Goal: Task Accomplishment & Management: Complete application form

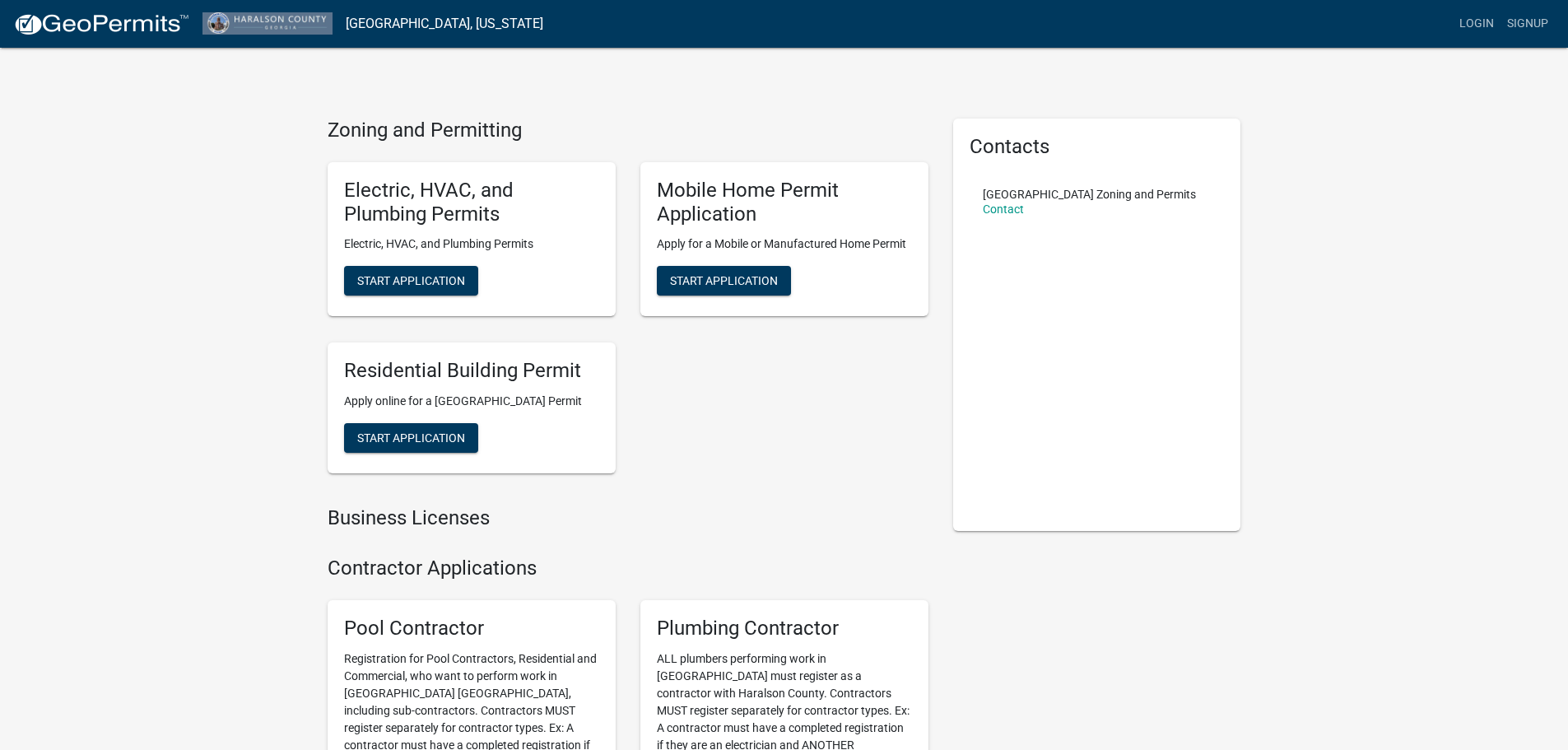
click at [774, 419] on div "Electric, HVAC, and Plumbing Permits Electric, HVAC, and Plumbing Permits Start…" at bounding box center [627, 317] width 625 height 337
click at [1470, 26] on link "Login" at bounding box center [1477, 23] width 48 height 31
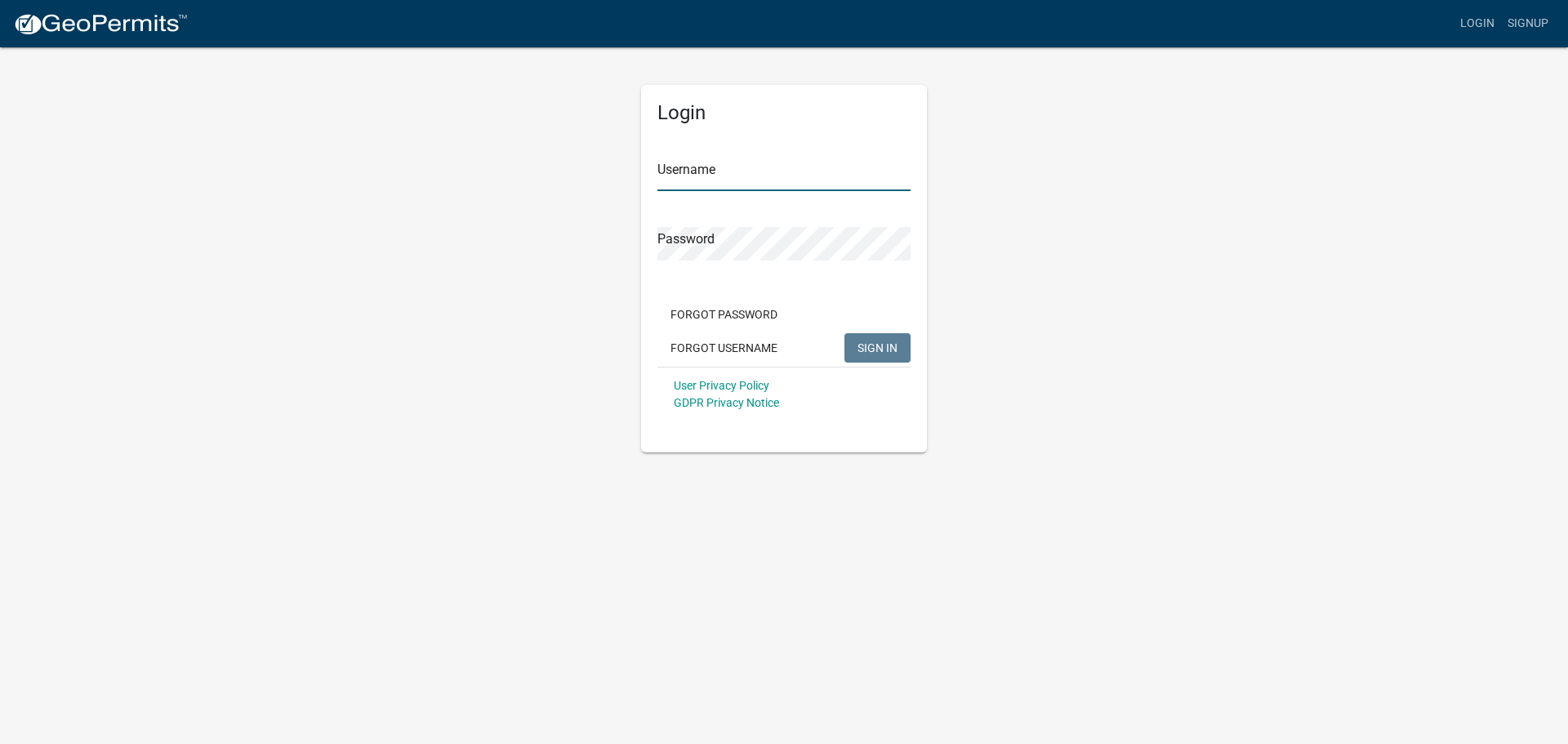
type input "HAYNESHEATING"
drag, startPoint x: 733, startPoint y: 170, endPoint x: 685, endPoint y: 155, distance: 50.3
click at [732, 169] on input "HAYNESHEATING" at bounding box center [783, 175] width 253 height 34
click at [885, 336] on button "SIGN IN" at bounding box center [877, 348] width 66 height 30
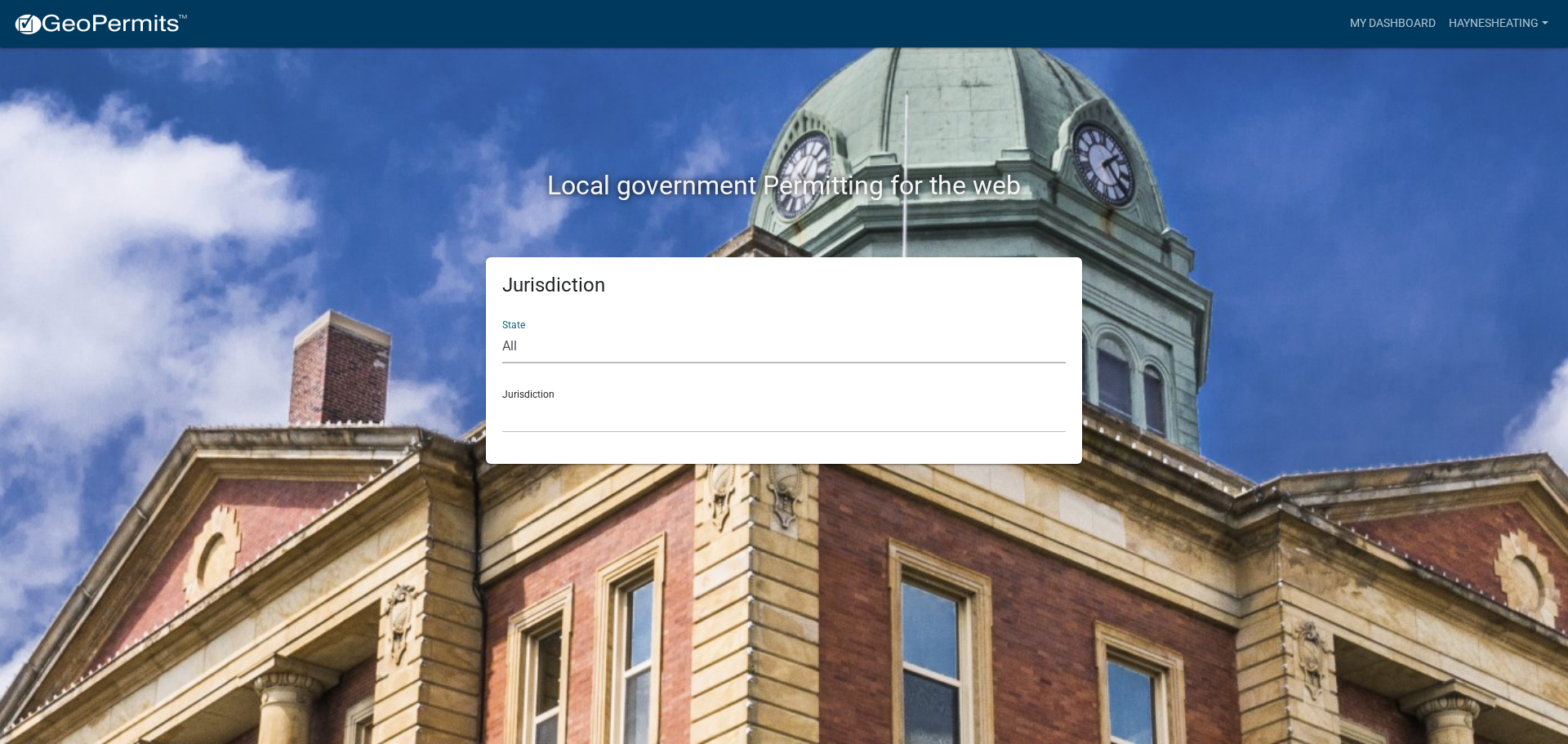
click at [559, 347] on select "All [US_STATE] [US_STATE] [US_STATE] [US_STATE] [US_STATE] [US_STATE] [US_STATE…" at bounding box center [783, 346] width 563 height 34
click at [584, 335] on select "All [US_STATE] [US_STATE] [US_STATE] [US_STATE] [US_STATE] [US_STATE] [US_STATE…" at bounding box center [783, 346] width 563 height 34
select select "[US_STATE]"
click at [502, 330] on select "All [US_STATE] [US_STATE] [US_STATE] [US_STATE] [US_STATE] [US_STATE] [US_STATE…" at bounding box center [783, 346] width 563 height 34
click at [542, 406] on select "[GEOGRAPHIC_DATA], [US_STATE][PERSON_NAME][GEOGRAPHIC_DATA], [US_STATE][PERSON_…" at bounding box center [783, 416] width 563 height 34
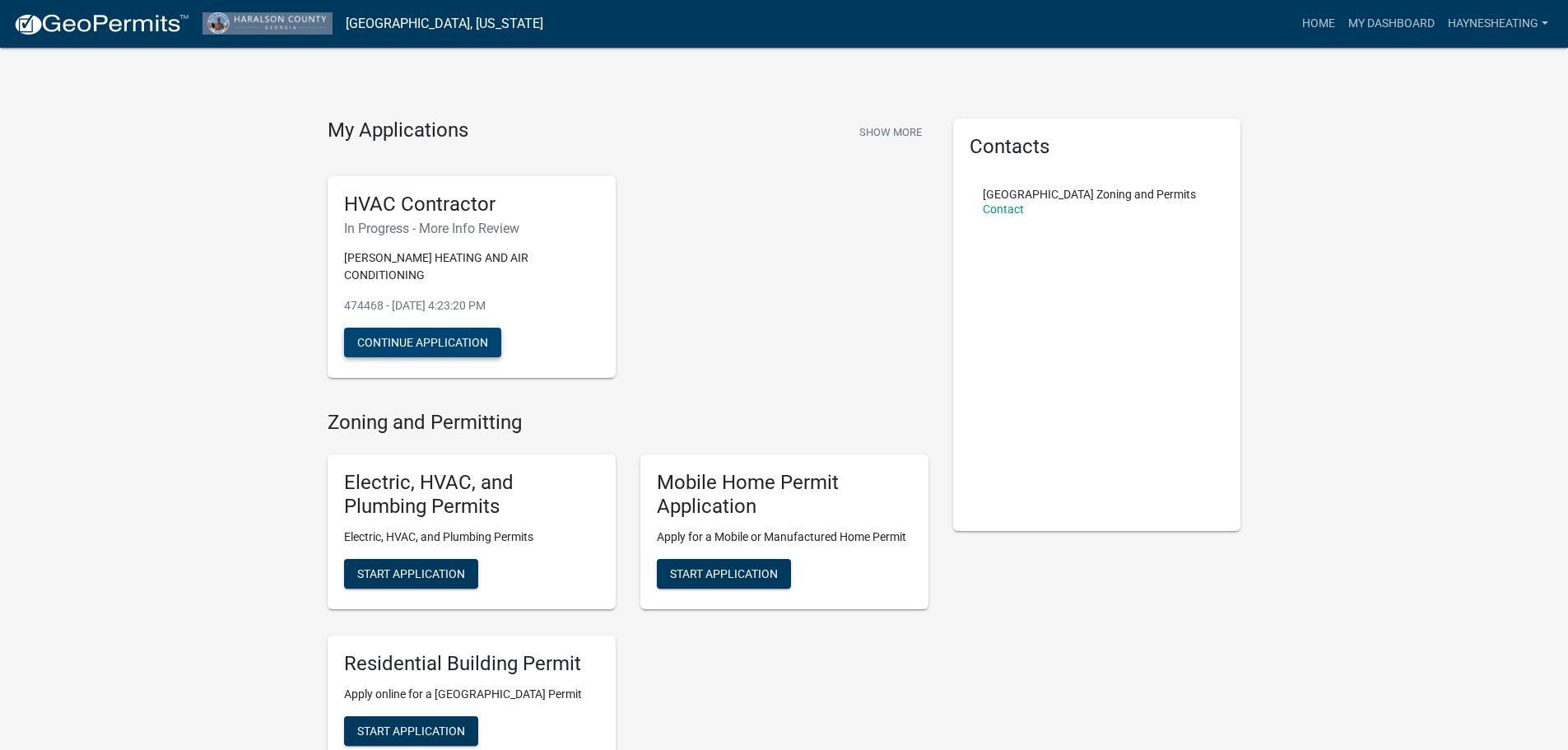
click at [431, 327] on button "Continue Application" at bounding box center [423, 342] width 157 height 30
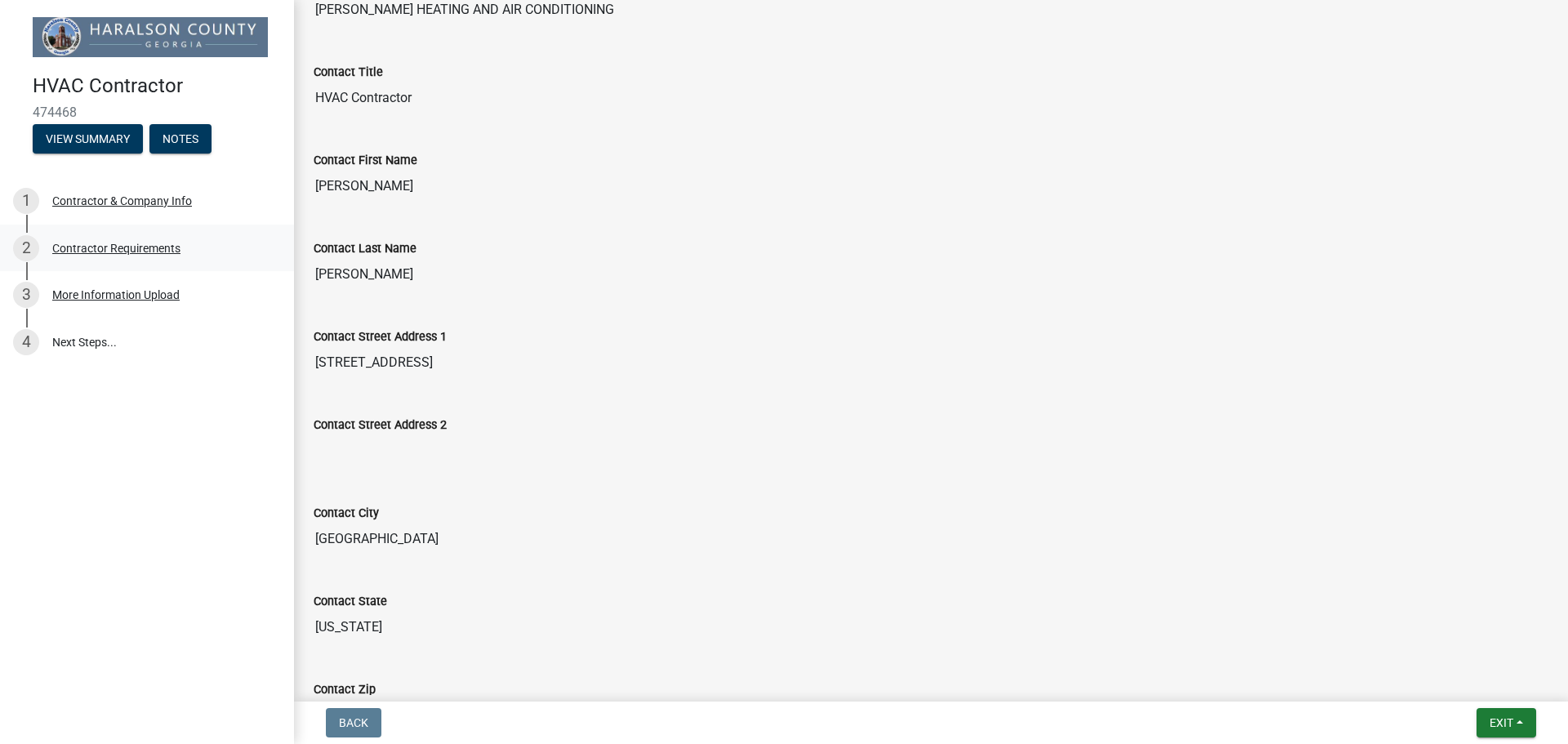
scroll to position [245, 0]
click at [140, 251] on div "Contractor Requirements" at bounding box center [116, 249] width 128 height 12
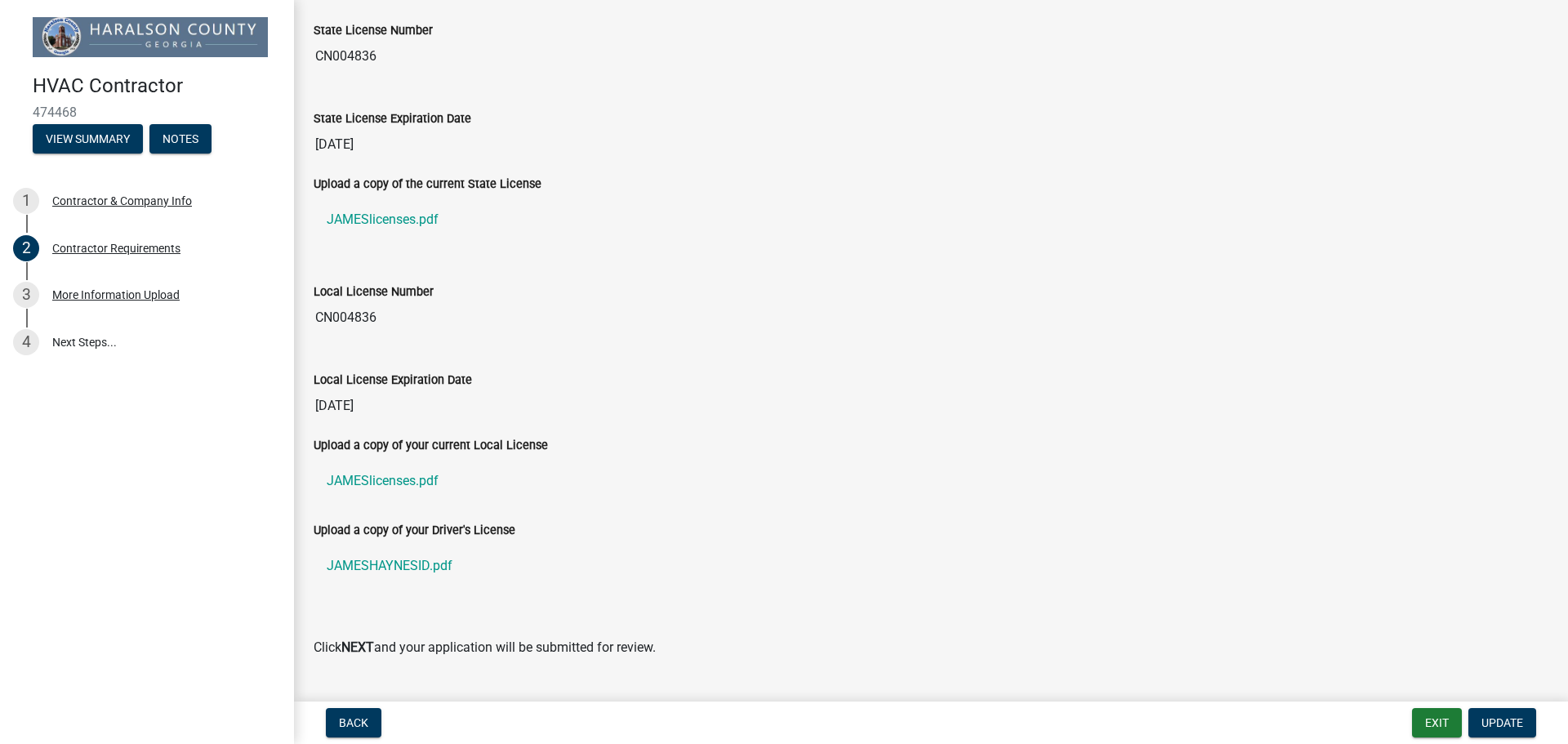
scroll to position [221, 0]
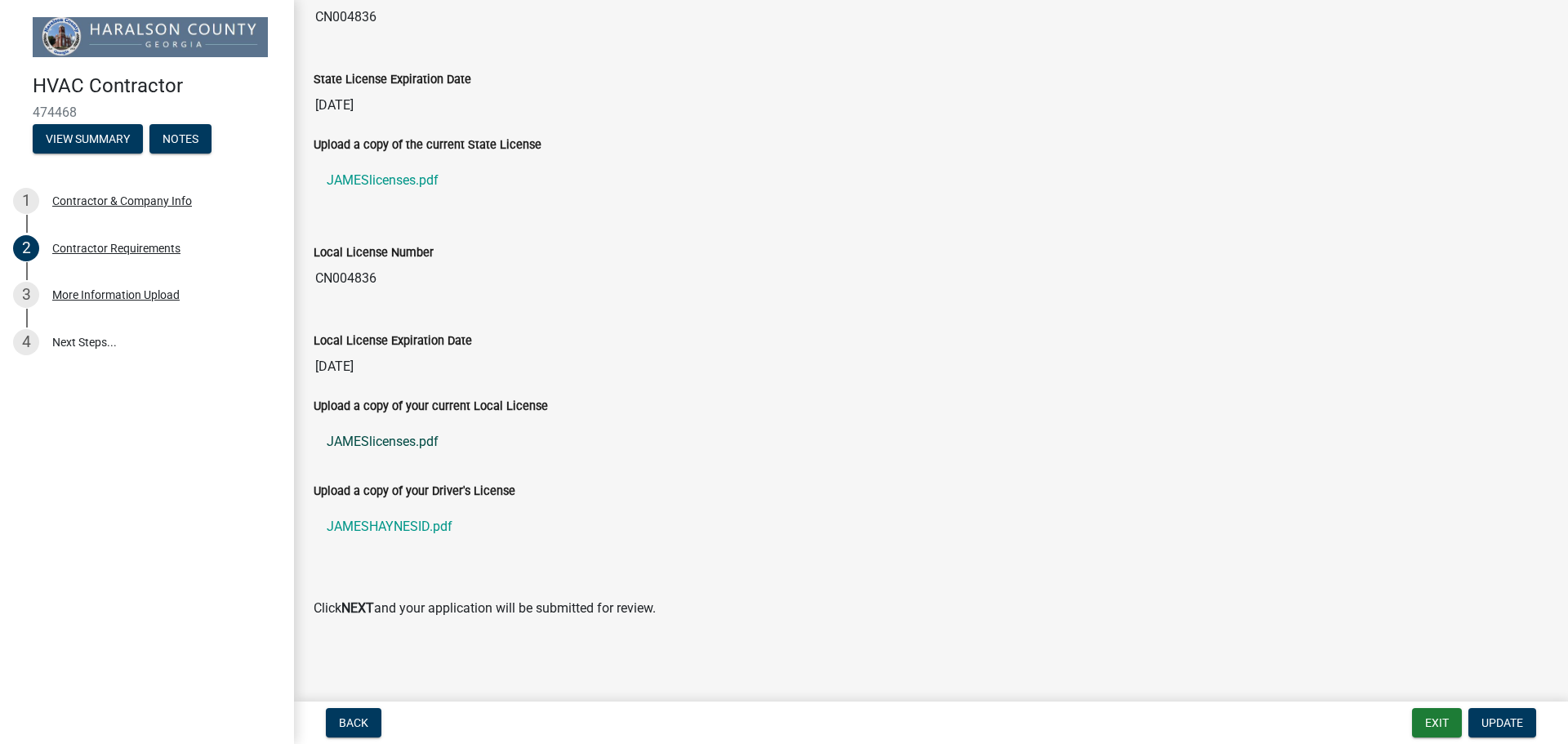
click at [393, 445] on link "JAMESlicenses.pdf" at bounding box center [931, 442] width 1235 height 39
click at [1506, 716] on span "Update" at bounding box center [1502, 722] width 41 height 13
click at [93, 341] on link "4 Next Steps..." at bounding box center [147, 342] width 294 height 47
click at [94, 341] on link "4 Next Steps..." at bounding box center [147, 342] width 294 height 47
click at [1530, 731] on button "Update" at bounding box center [1502, 723] width 68 height 30
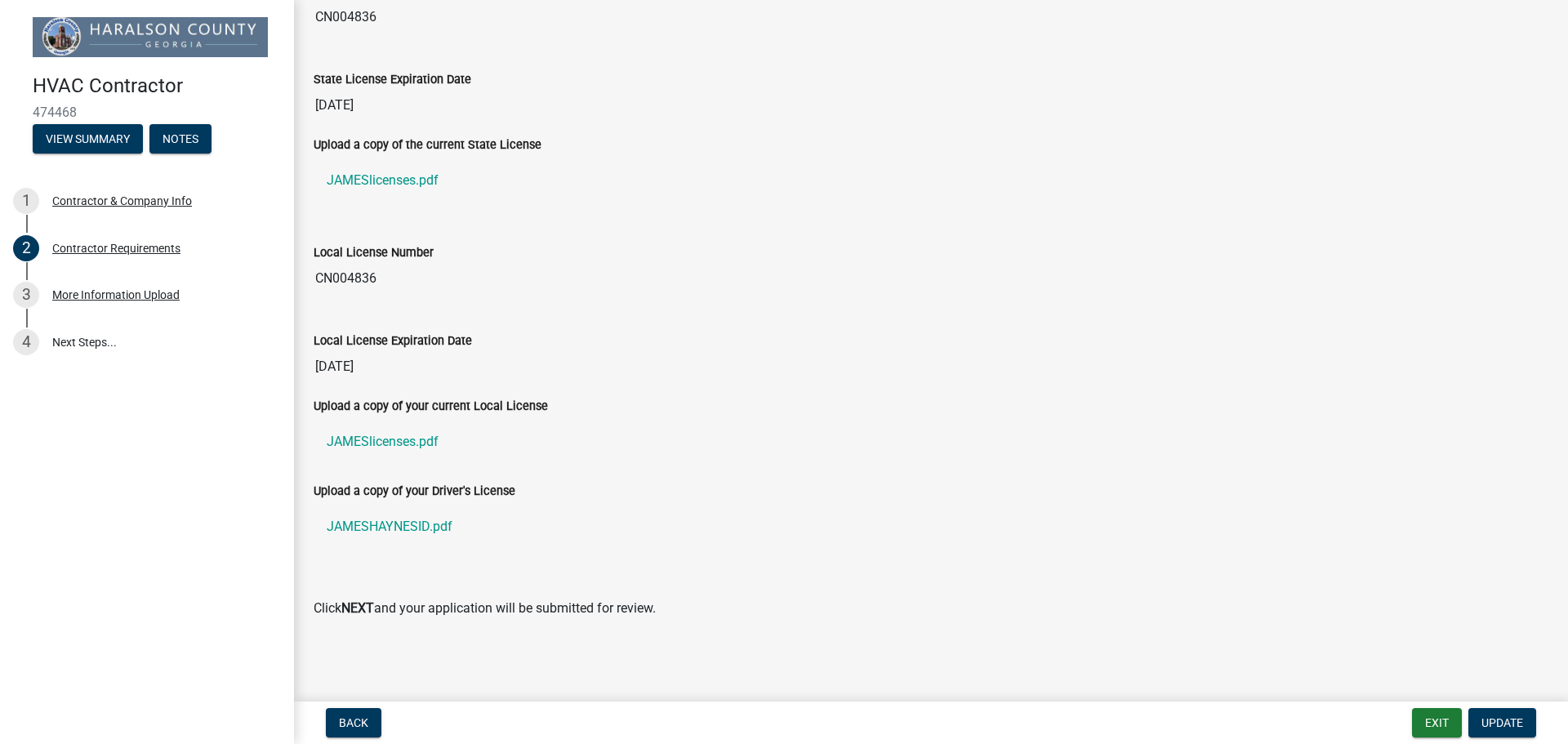
click at [775, 638] on div "Contractor Registration Info share Share Contractor Type HVAC State License Num…" at bounding box center [930, 222] width 1259 height 848
click at [358, 720] on span "Back" at bounding box center [354, 722] width 30 height 13
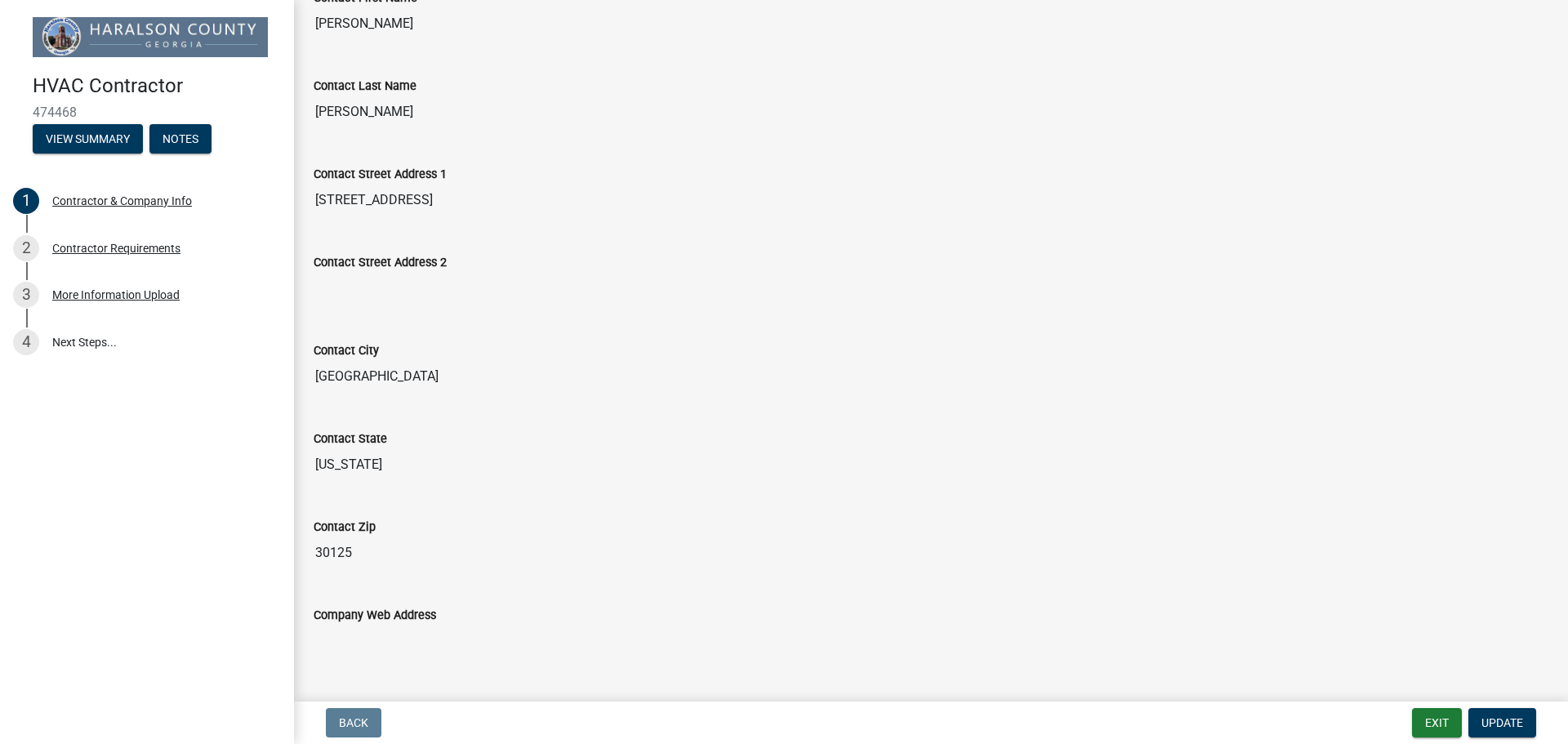
scroll to position [205, 0]
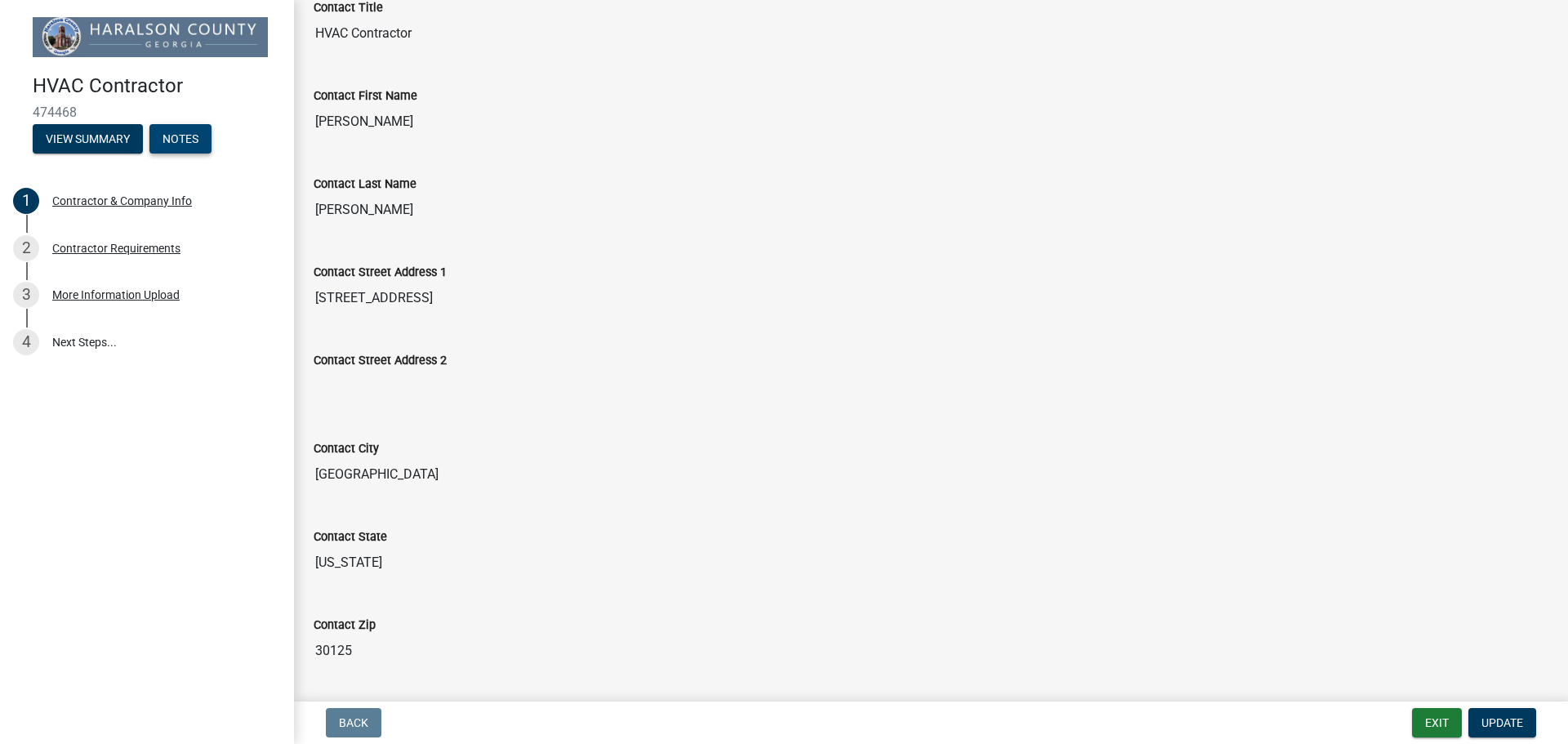
click at [199, 150] on button "Notes" at bounding box center [180, 139] width 62 height 30
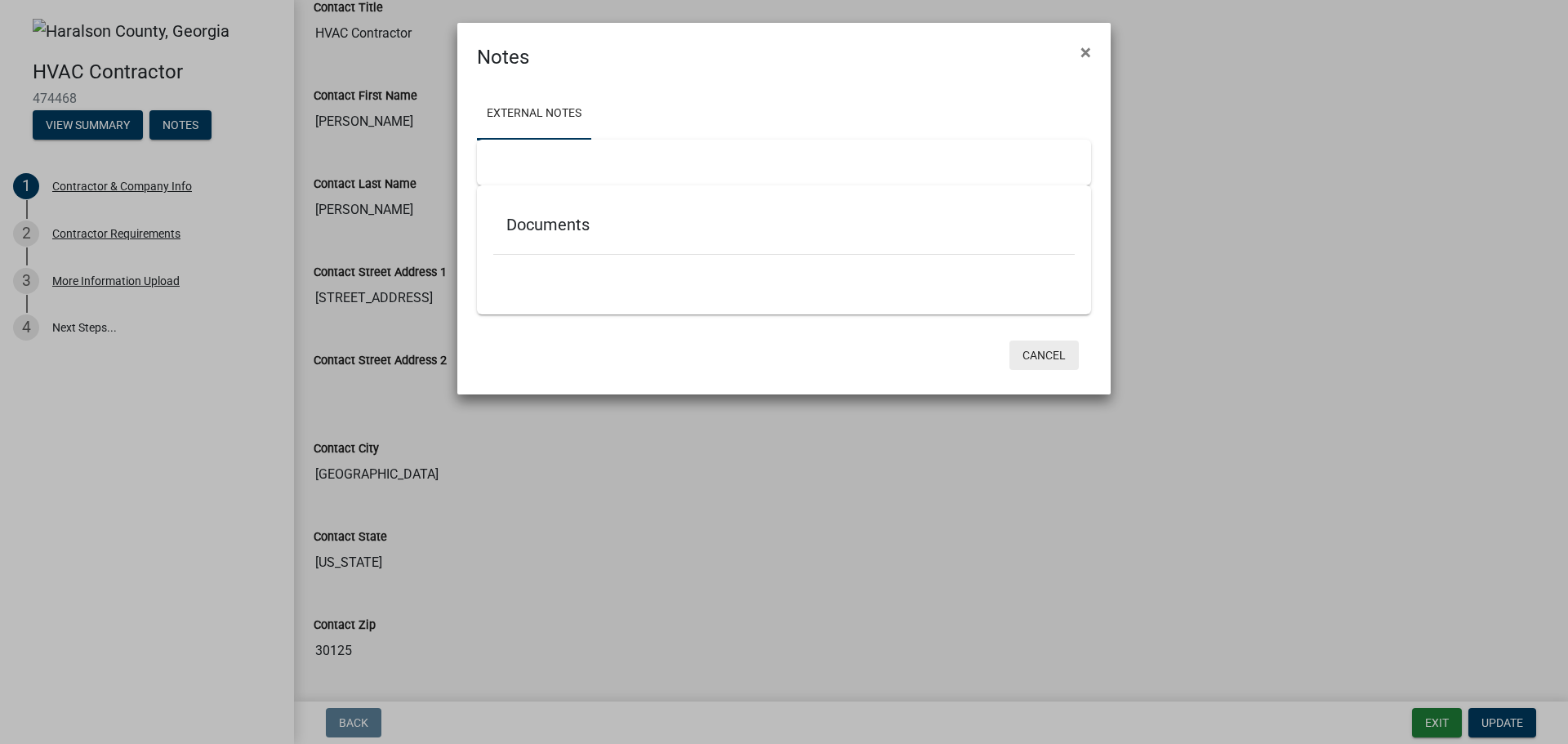
click at [1032, 352] on button "Cancel" at bounding box center [1043, 355] width 69 height 30
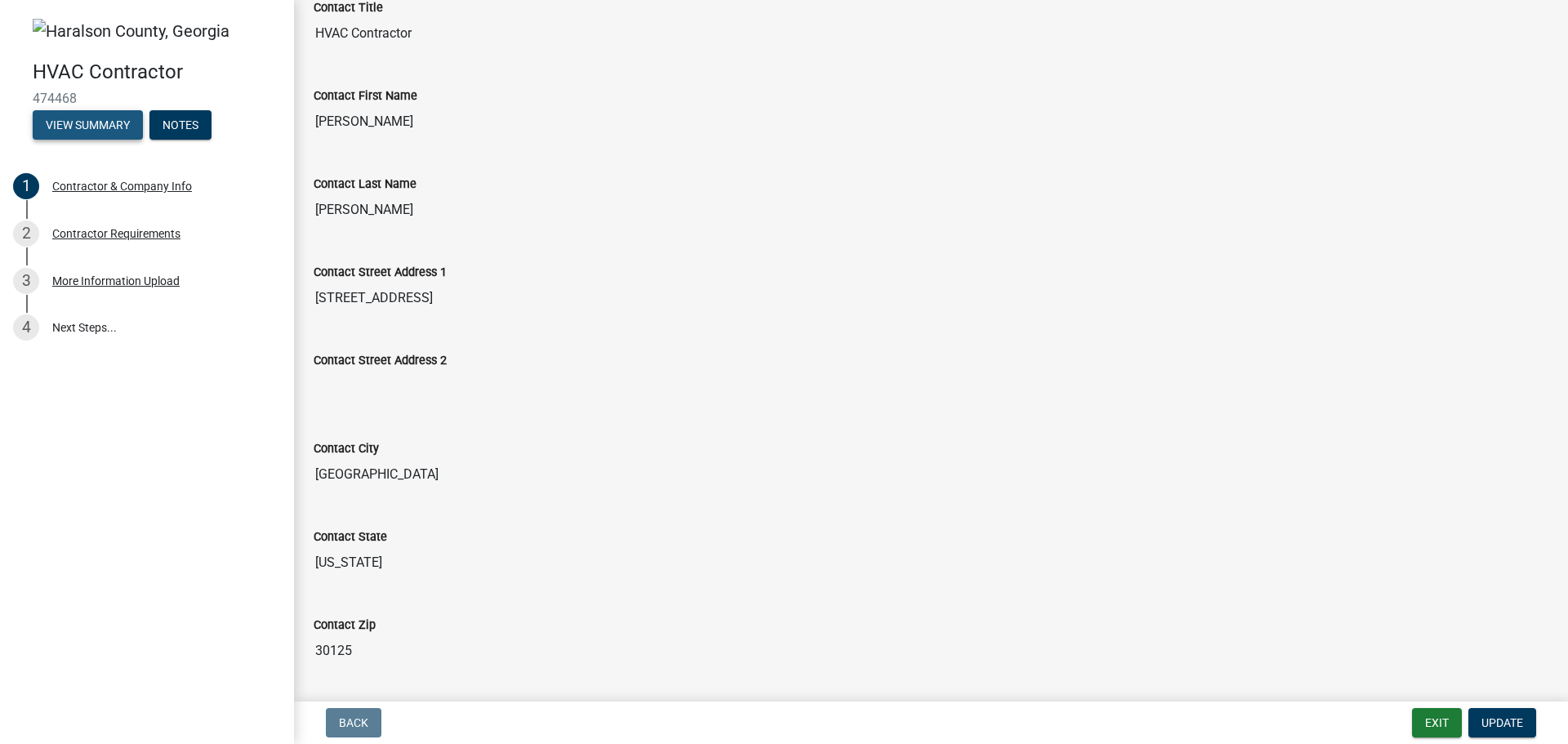
click at [110, 137] on button "View Summary" at bounding box center [88, 125] width 110 height 30
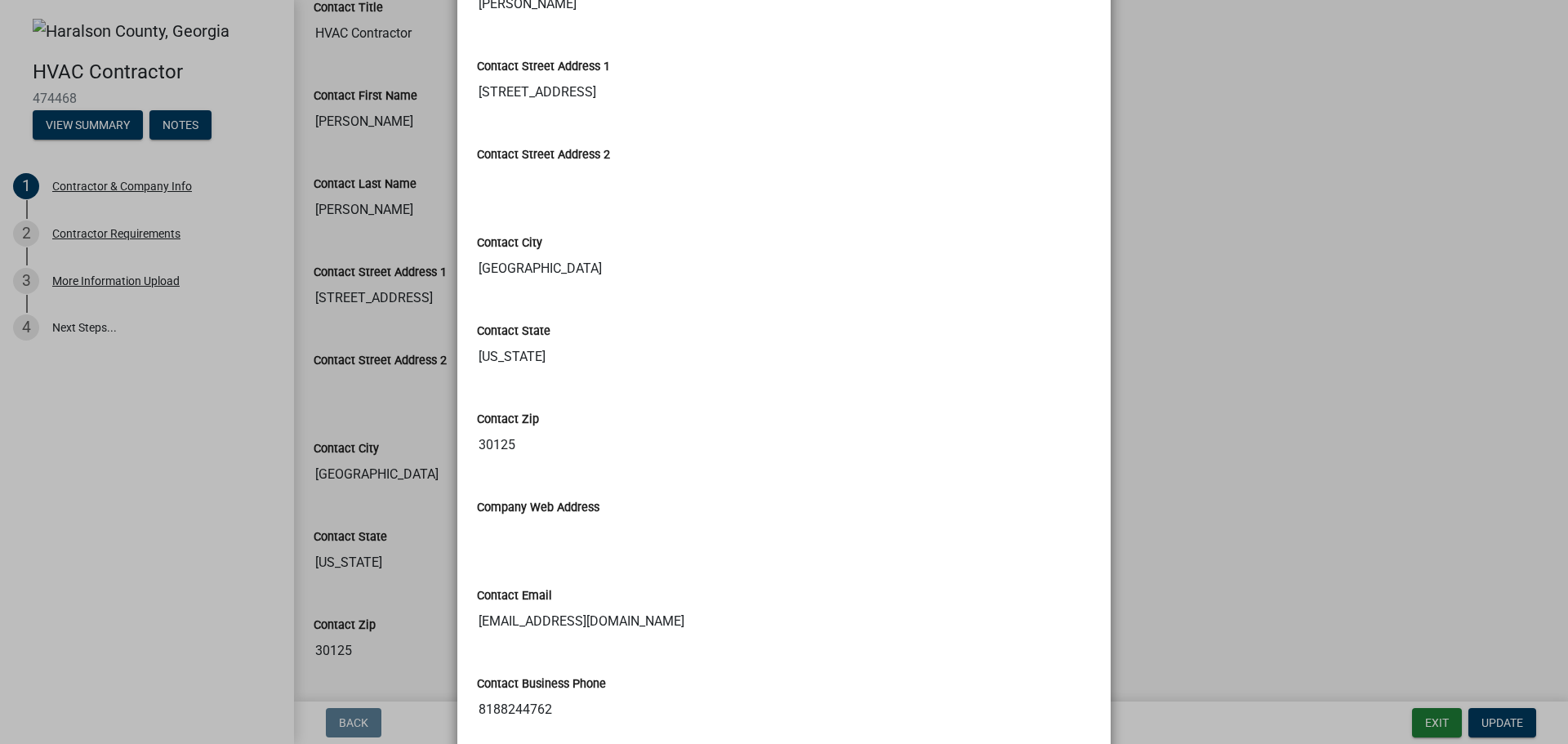
scroll to position [792, 0]
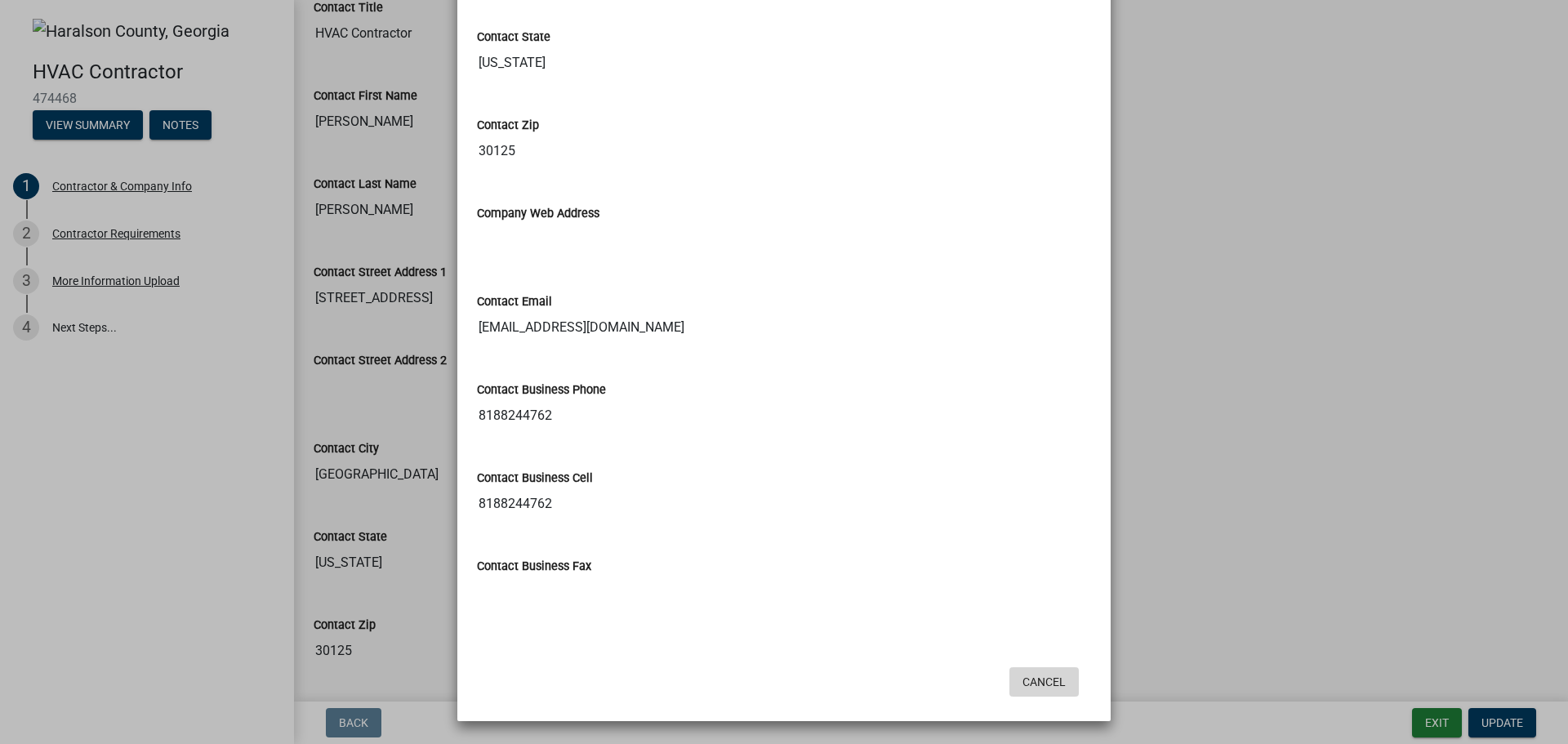
click at [1036, 694] on button "Cancel" at bounding box center [1043, 682] width 69 height 30
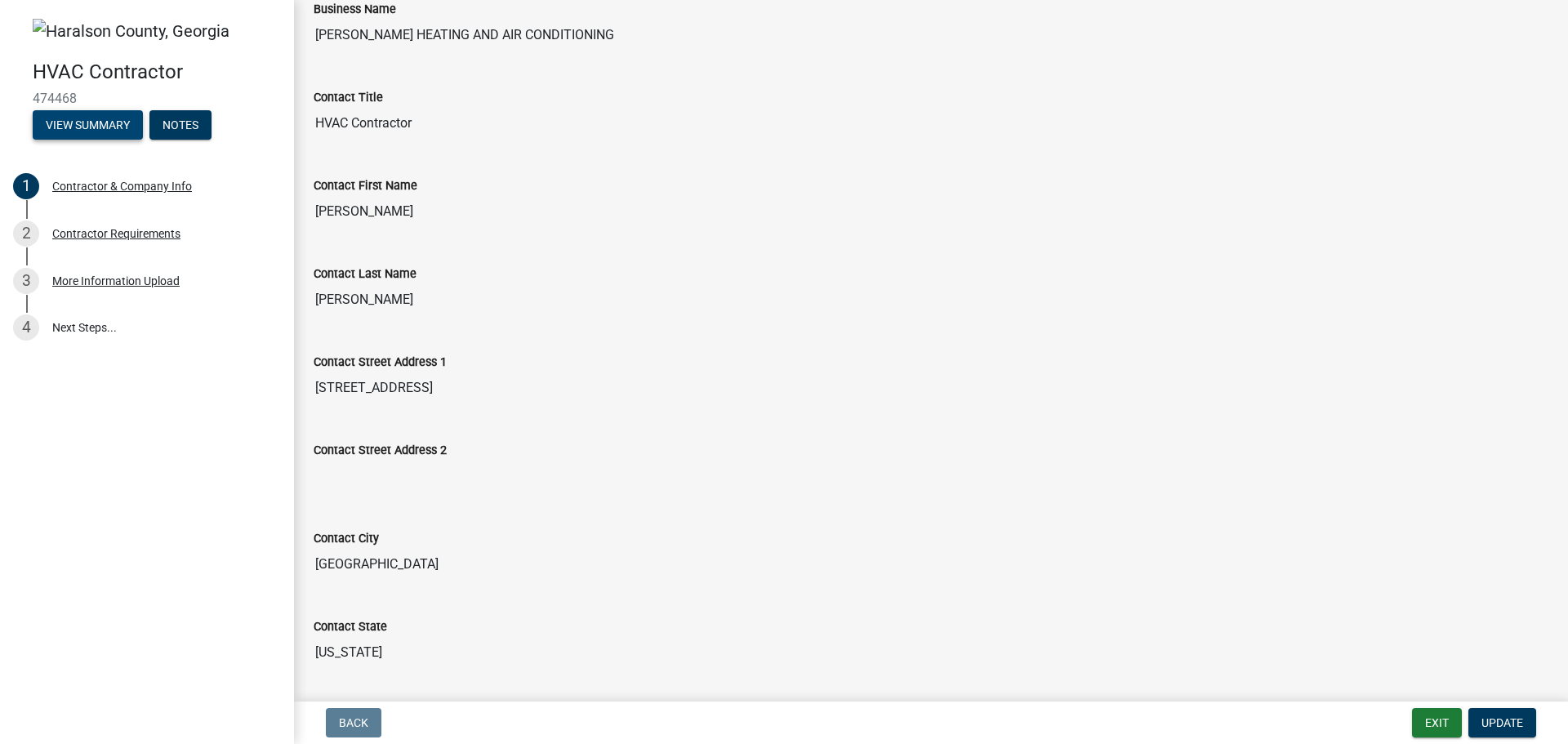
scroll to position [0, 0]
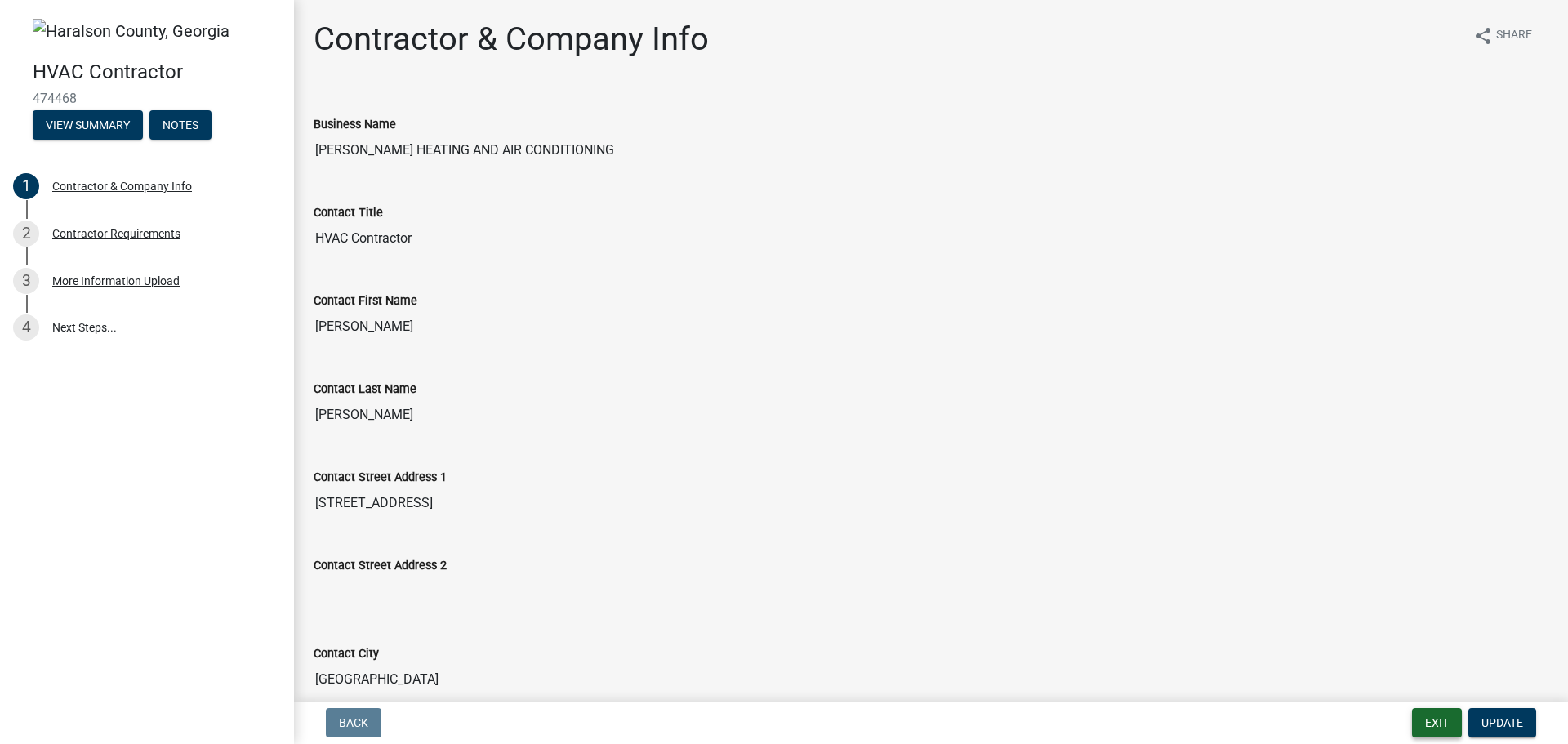
click at [1429, 727] on button "Exit" at bounding box center [1436, 723] width 50 height 30
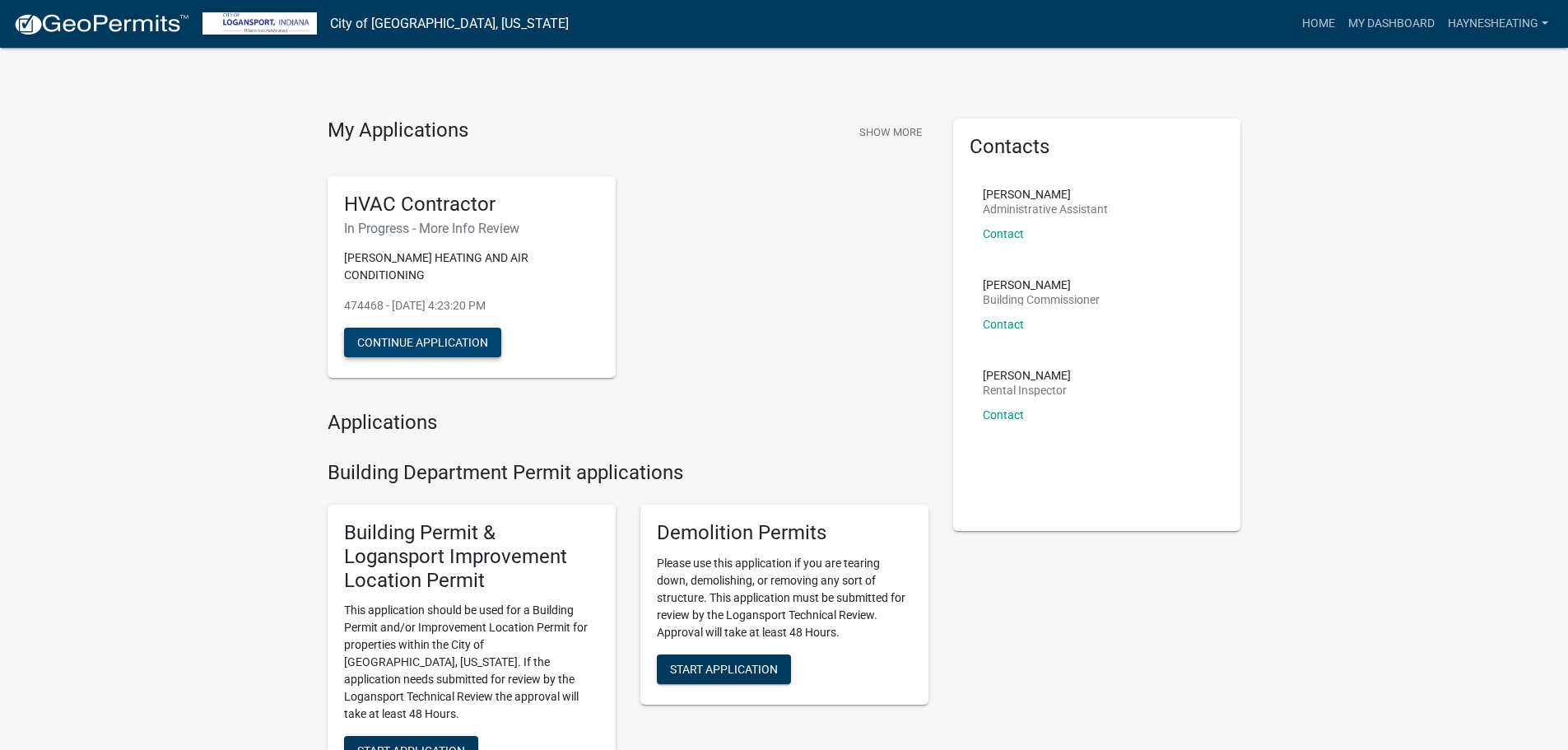
click at [439, 333] on button "Continue Application" at bounding box center [423, 342] width 157 height 30
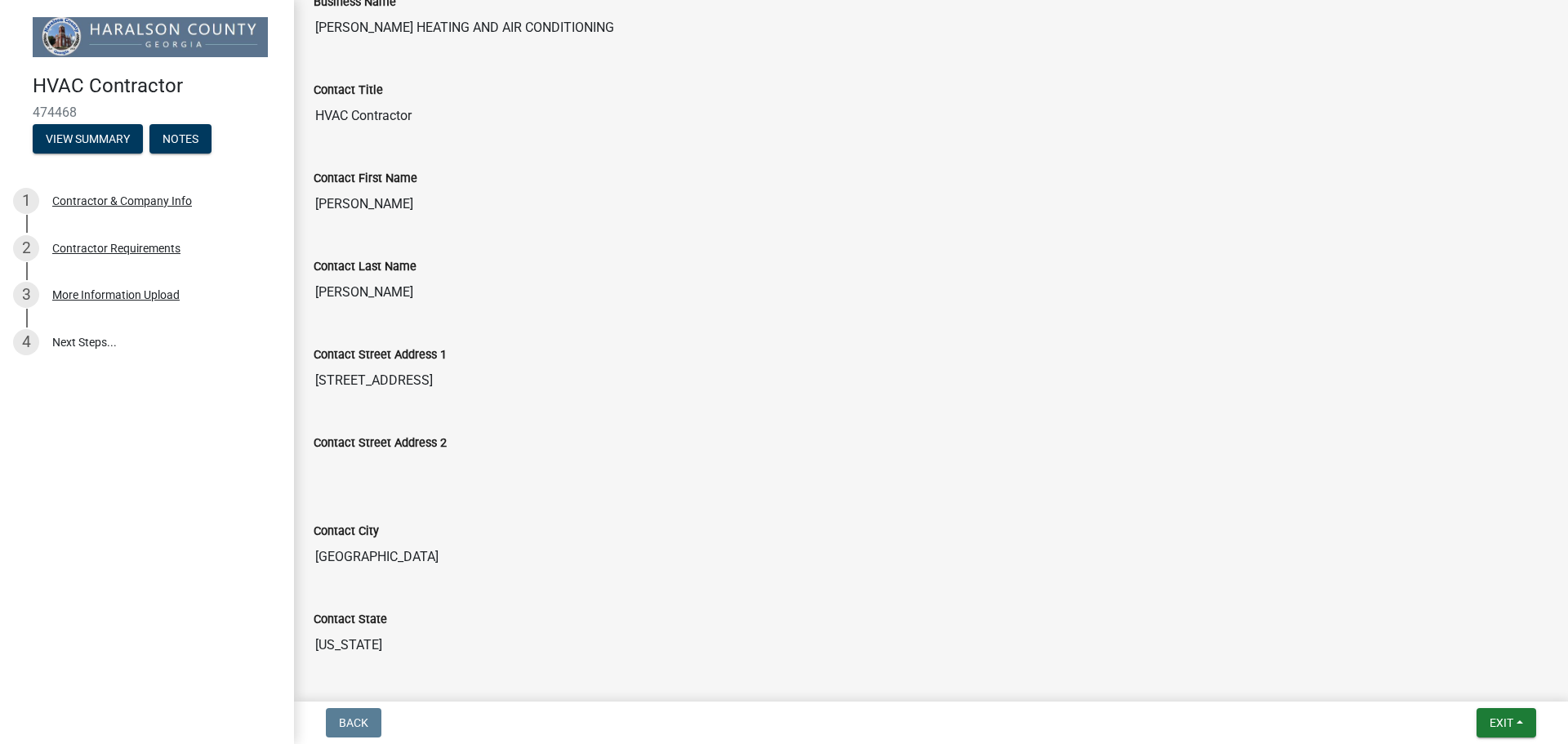
scroll to position [2, 0]
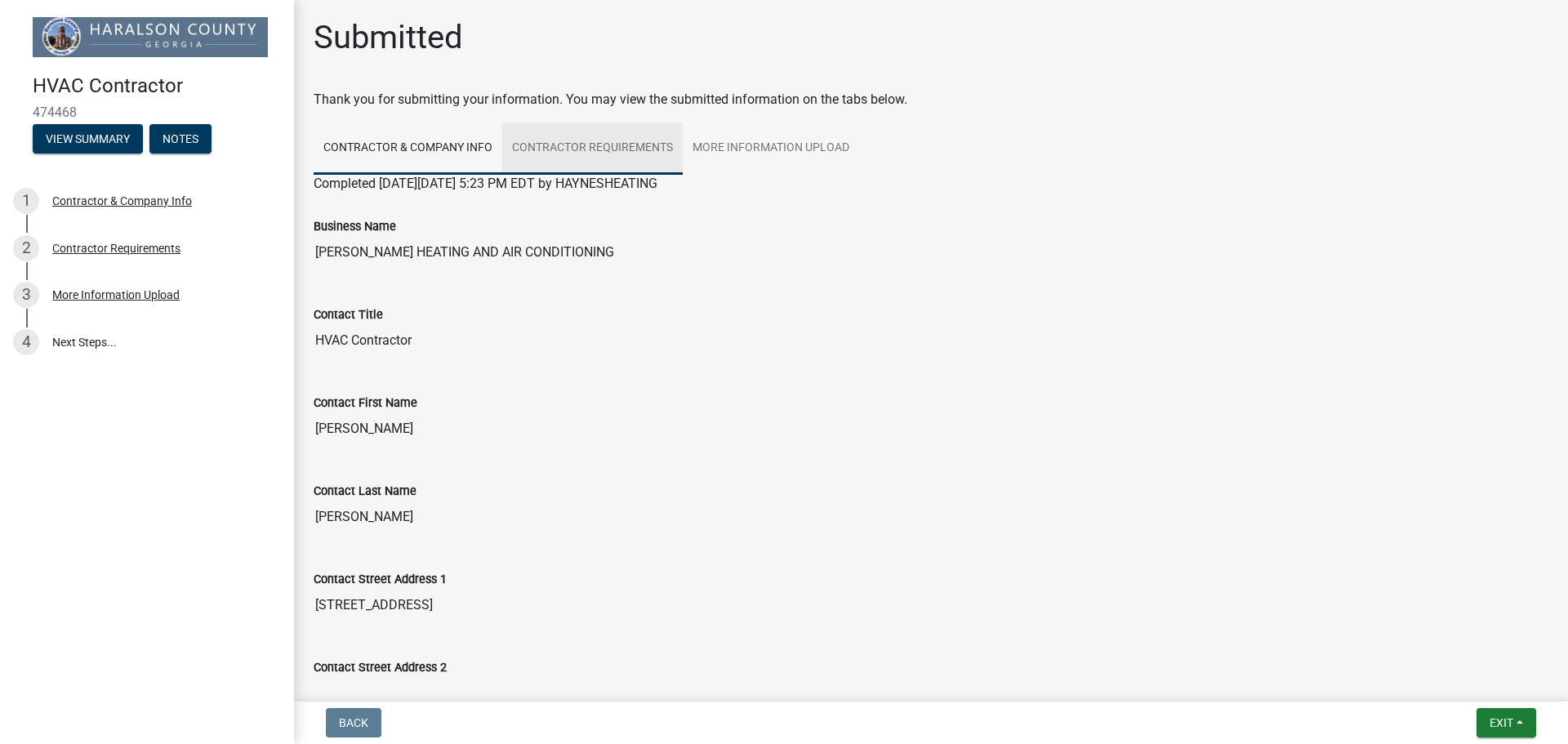
click at [615, 149] on link "Contractor Requirements" at bounding box center [592, 148] width 180 height 52
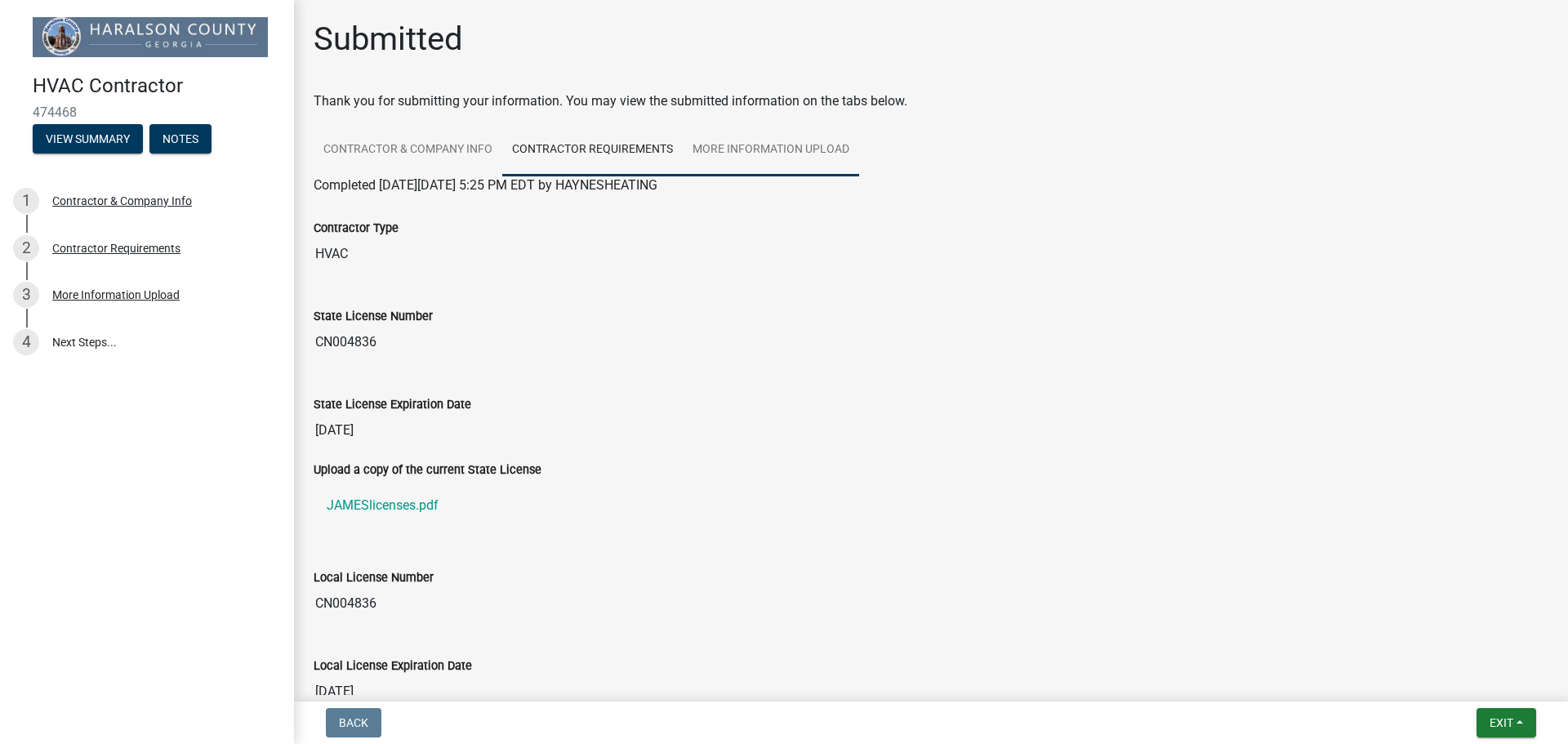
click at [755, 145] on link "More Information Upload" at bounding box center [770, 150] width 177 height 52
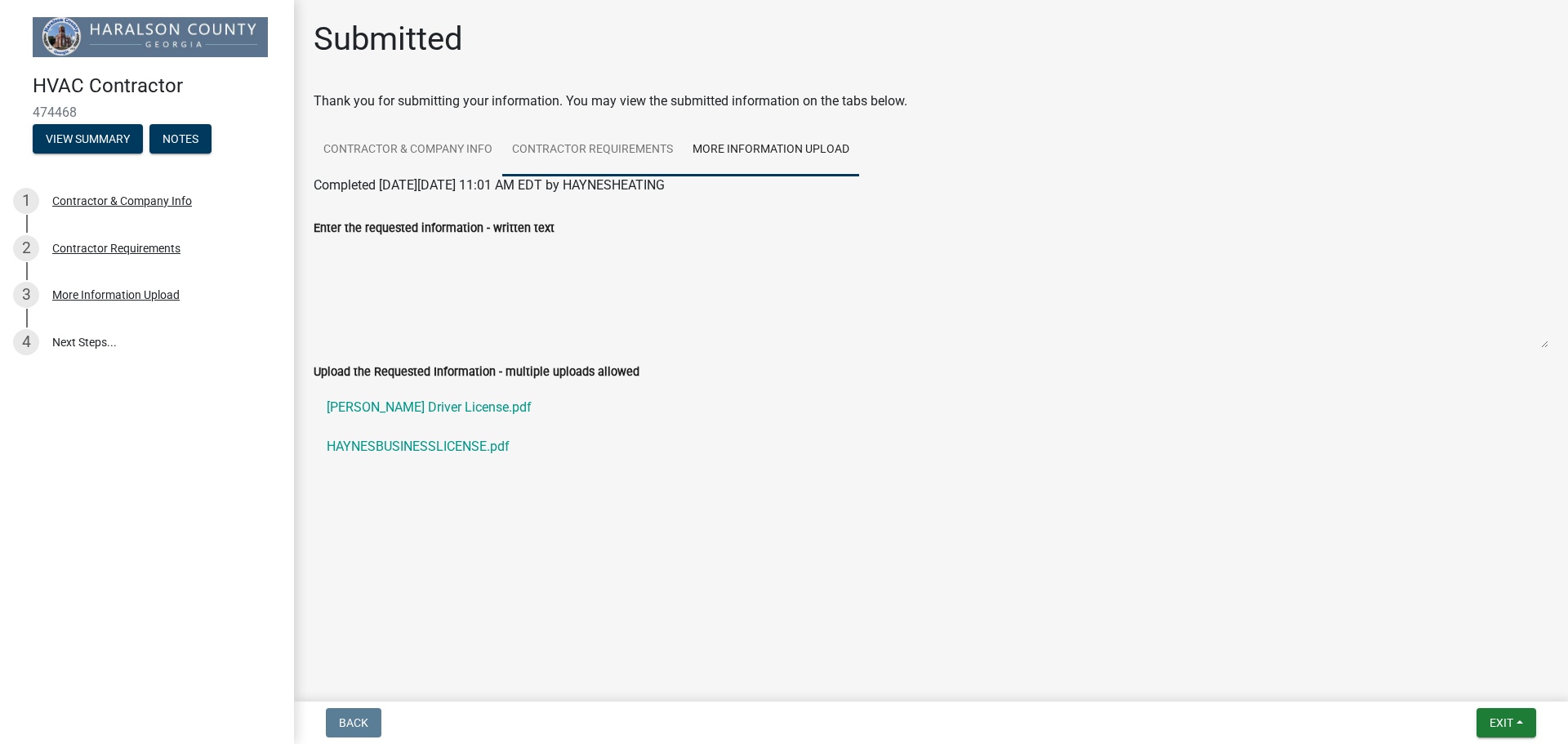
click at [619, 145] on link "Contractor Requirements" at bounding box center [592, 150] width 180 height 52
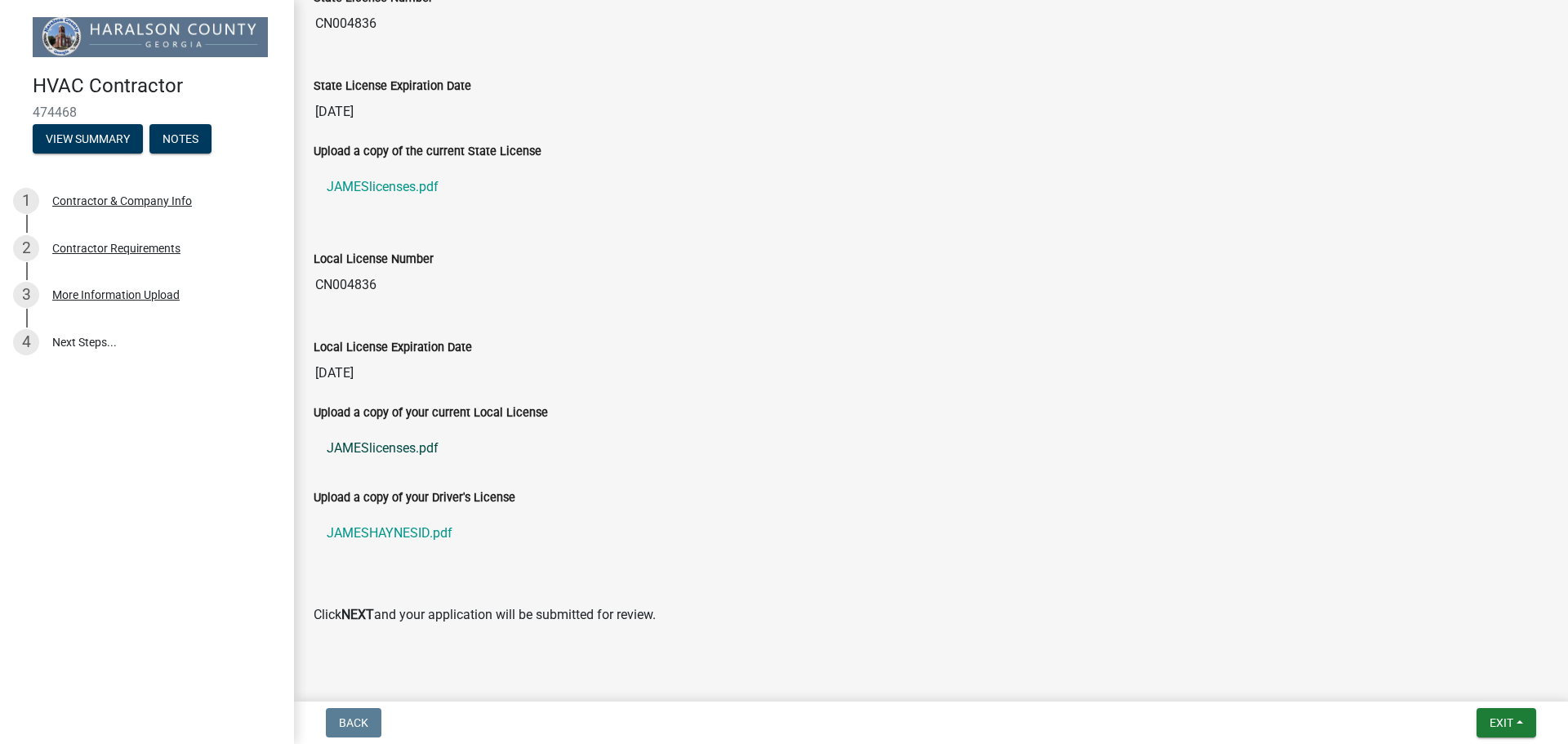
scroll to position [344, 0]
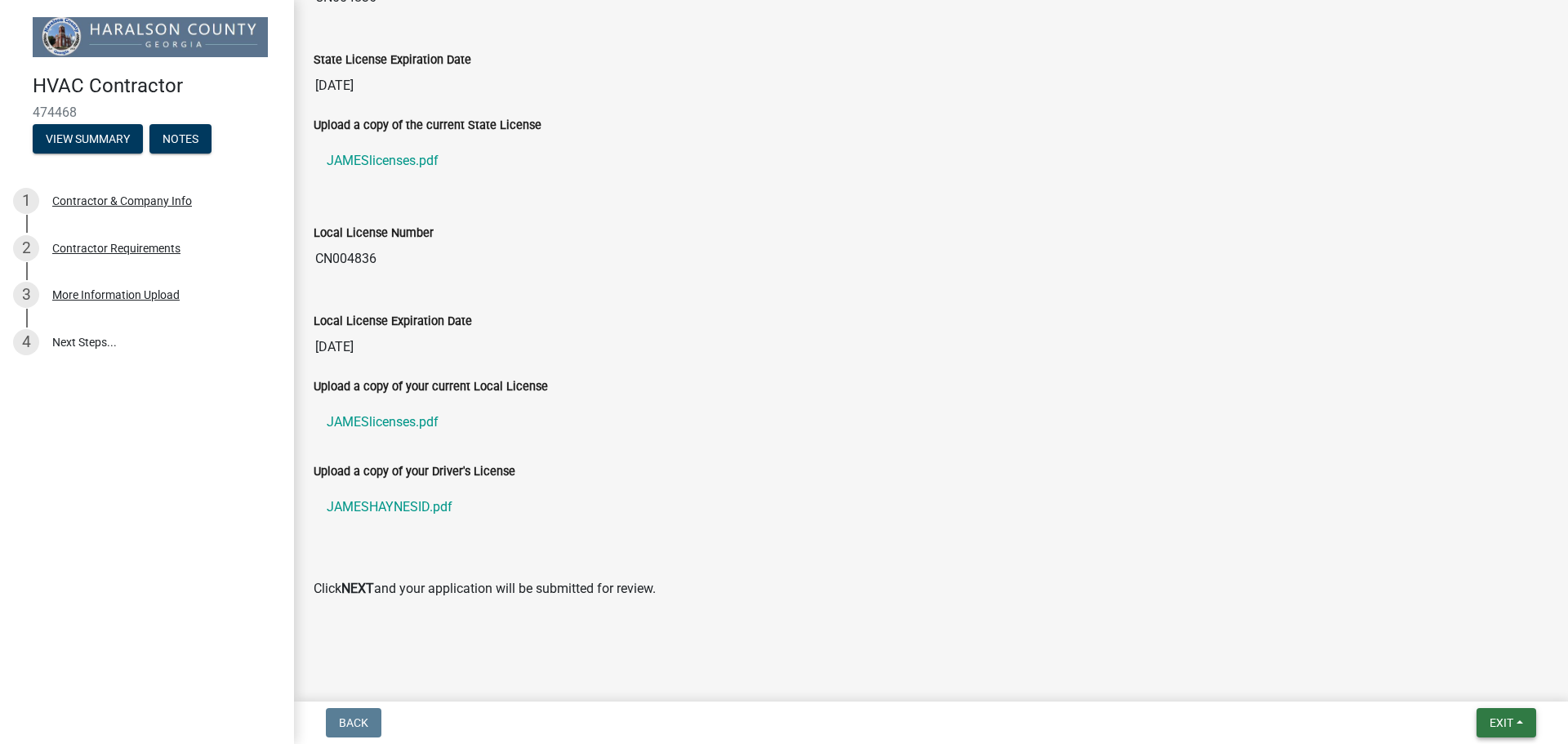
click at [1521, 723] on button "Exit" at bounding box center [1506, 723] width 59 height 30
click at [1449, 643] on button "Save" at bounding box center [1470, 641] width 130 height 39
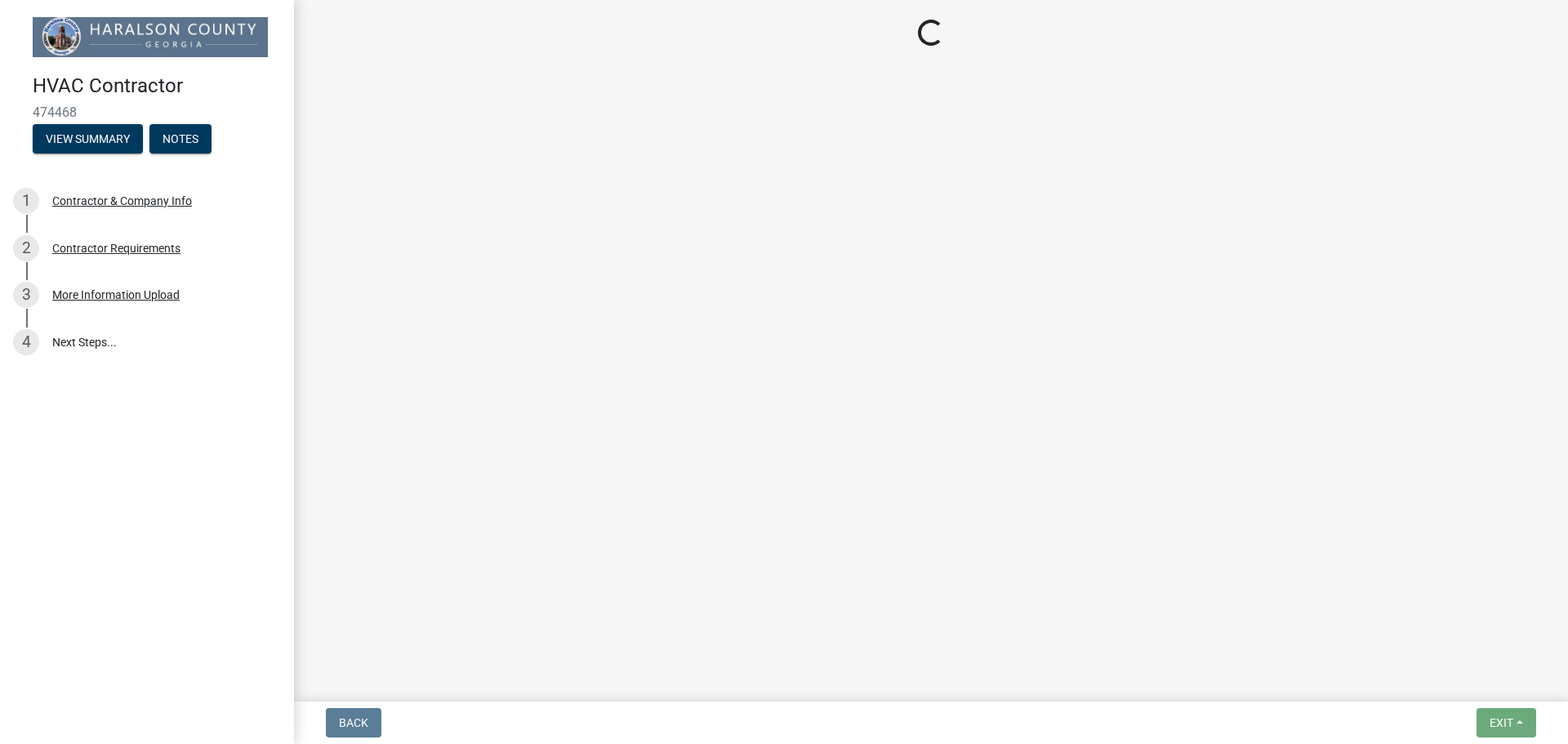
scroll to position [0, 0]
